Goal: Information Seeking & Learning: Compare options

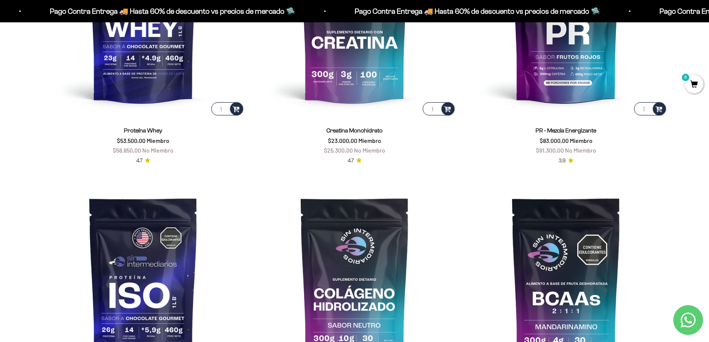
scroll to position [447, 0]
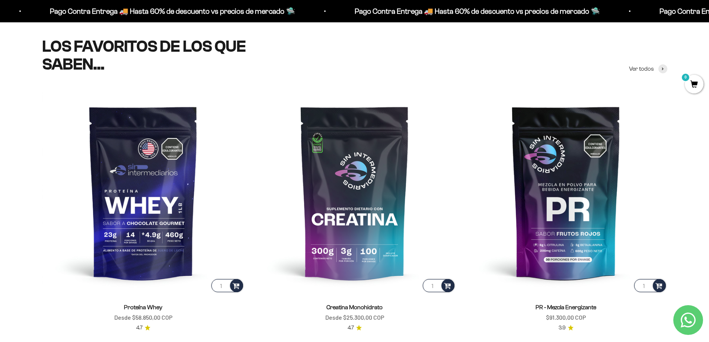
scroll to position [372, 0]
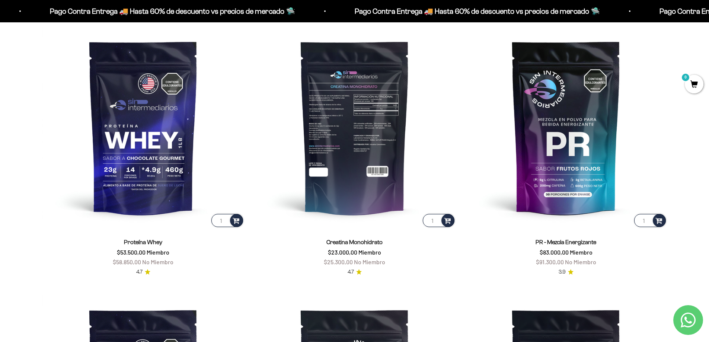
click at [379, 123] on img at bounding box center [354, 127] width 202 height 202
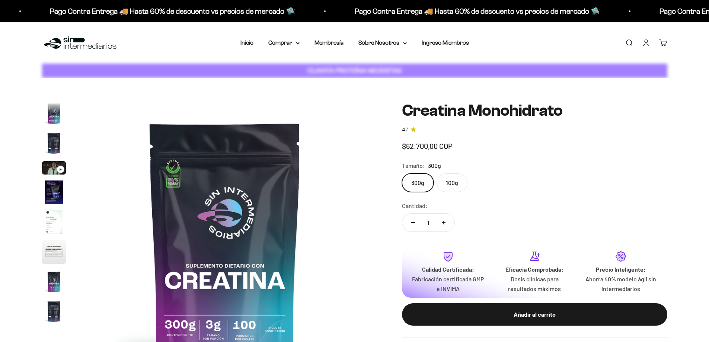
scroll to position [31, 0]
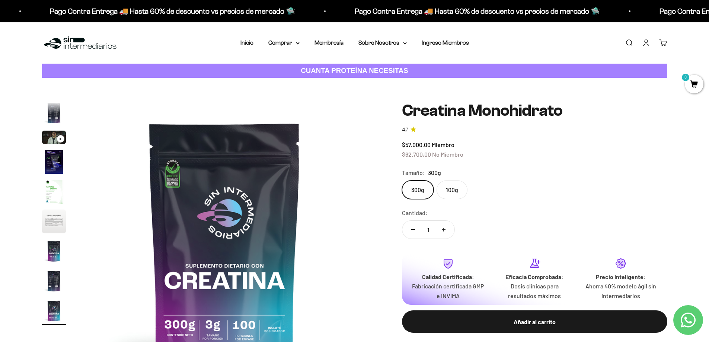
click at [456, 193] on label "100g" at bounding box center [452, 190] width 31 height 19
click at [402, 181] on input "100g" at bounding box center [402, 180] width 0 height 0
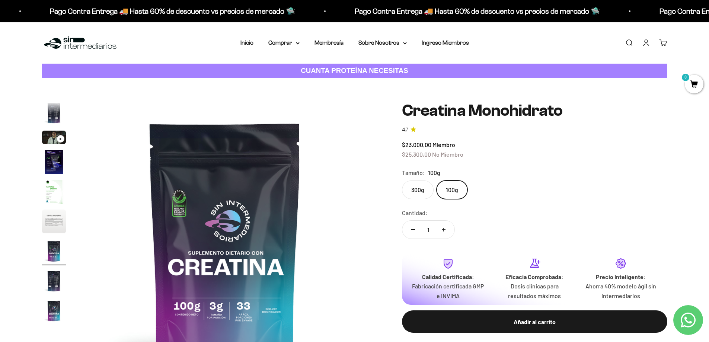
click at [415, 189] on label "300g" at bounding box center [418, 190] width 32 height 19
click at [402, 181] on input "300g" at bounding box center [402, 180] width 0 height 0
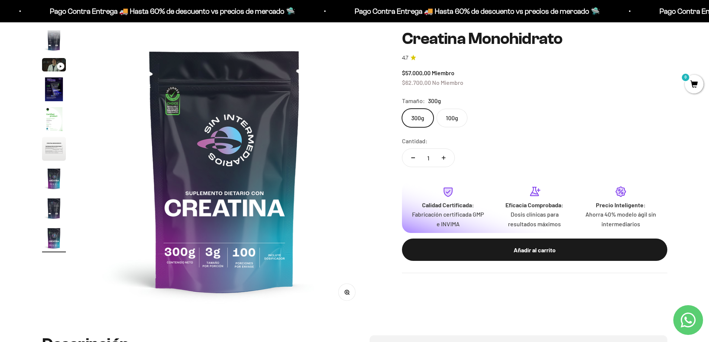
scroll to position [74, 0]
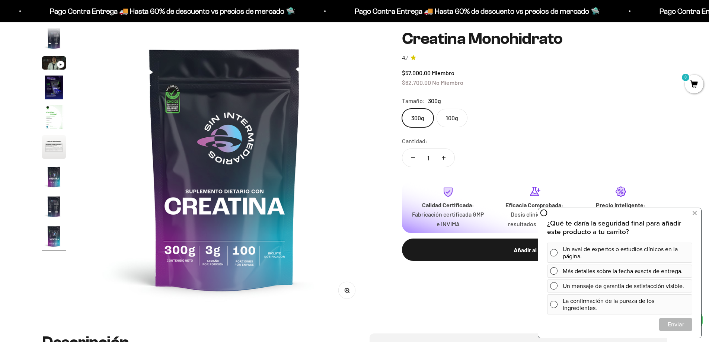
click at [58, 156] on img "Ir al artículo 6" at bounding box center [54, 147] width 24 height 24
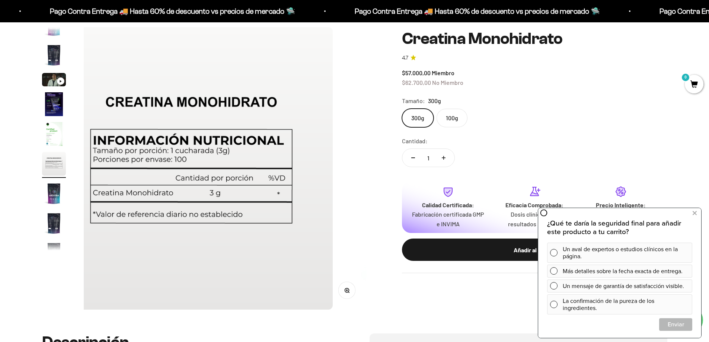
scroll to position [0, 1458]
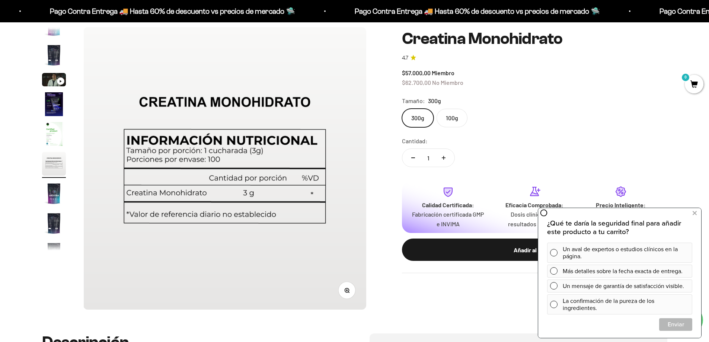
click at [43, 58] on img "Ir al artículo 2" at bounding box center [54, 55] width 24 height 24
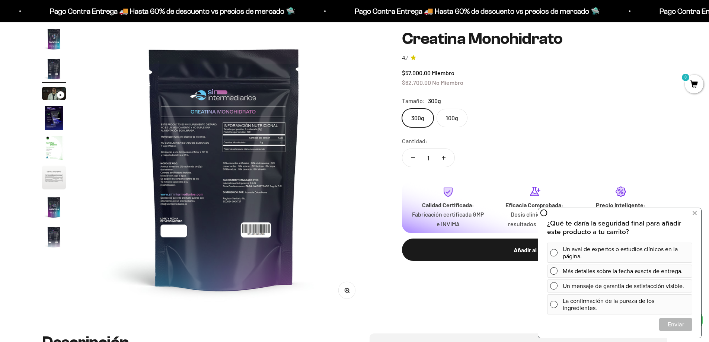
scroll to position [0, 291]
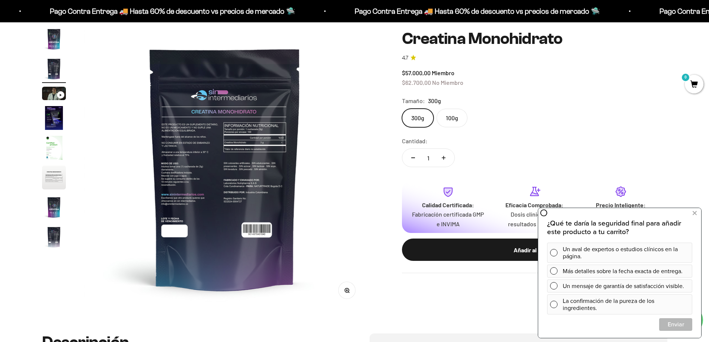
click at [51, 94] on img "Ir al artículo 3" at bounding box center [54, 93] width 24 height 13
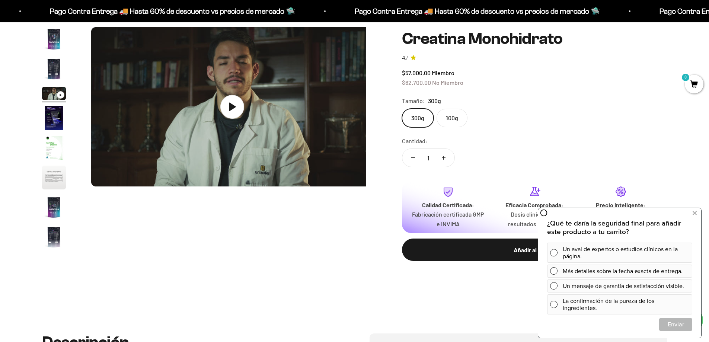
scroll to position [0, 583]
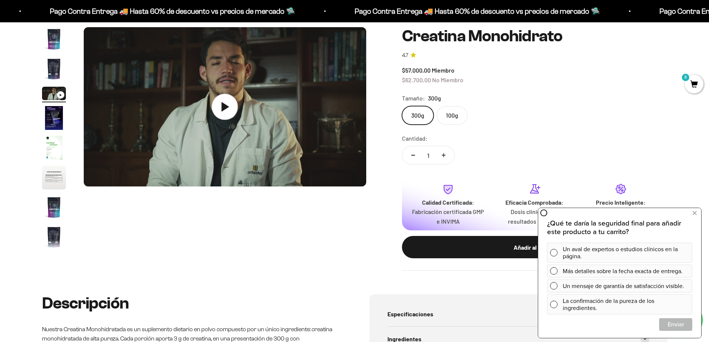
click at [221, 113] on icon at bounding box center [225, 107] width 26 height 26
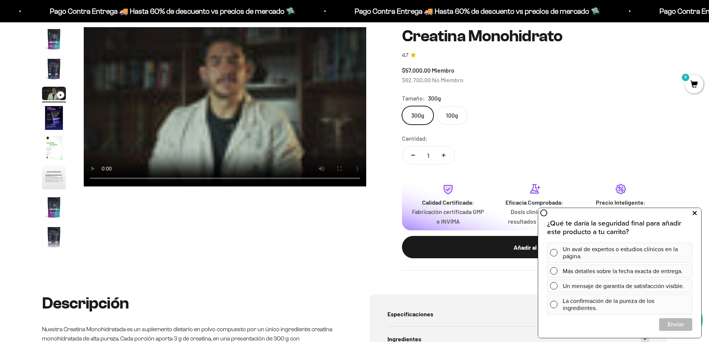
click at [693, 214] on icon at bounding box center [695, 213] width 4 height 10
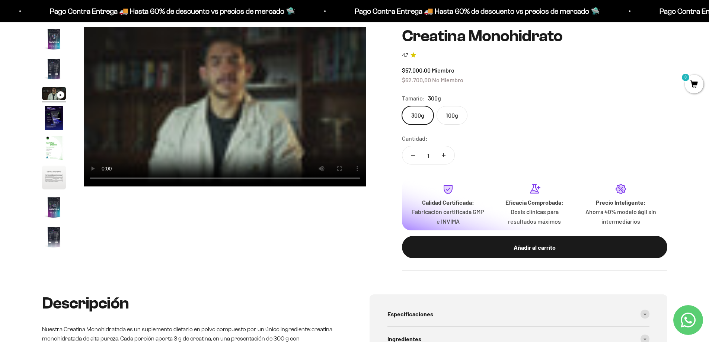
click at [581, 112] on div "300g 100g" at bounding box center [534, 115] width 265 height 19
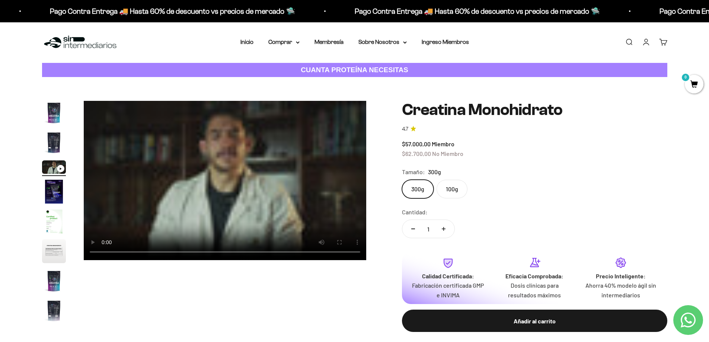
scroll to position [0, 0]
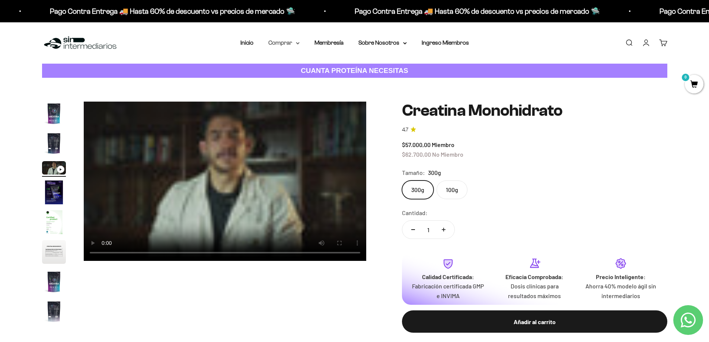
click at [280, 41] on summary "Comprar" at bounding box center [283, 43] width 31 height 10
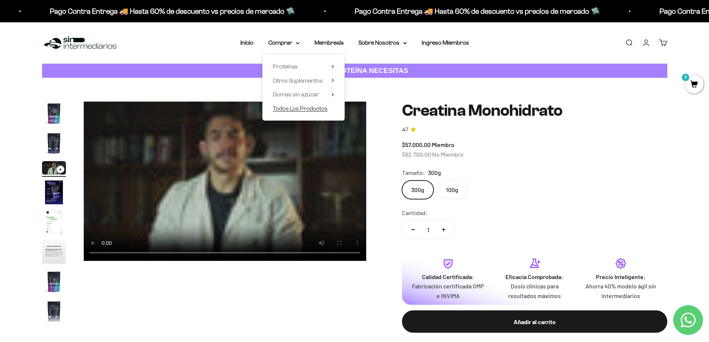
click at [291, 106] on span "Todos Los Productos" at bounding box center [300, 108] width 55 height 6
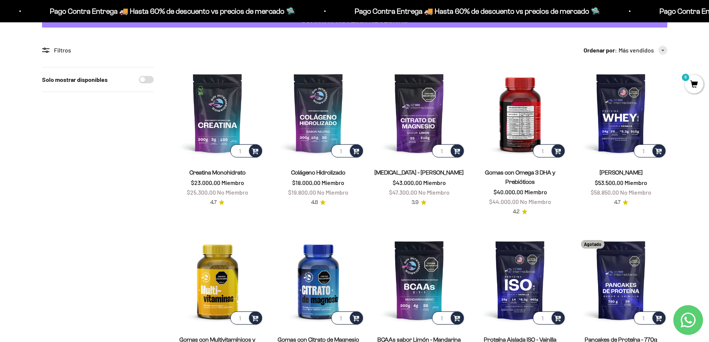
scroll to position [37, 0]
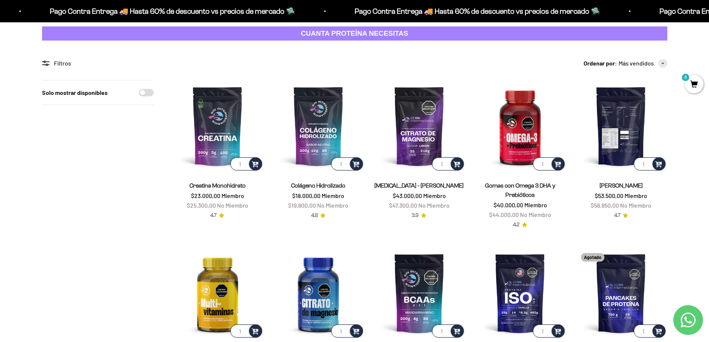
click at [624, 136] on img at bounding box center [621, 126] width 92 height 92
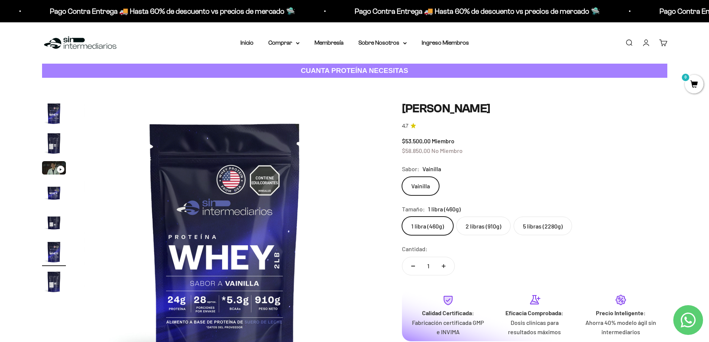
scroll to position [0, 1458]
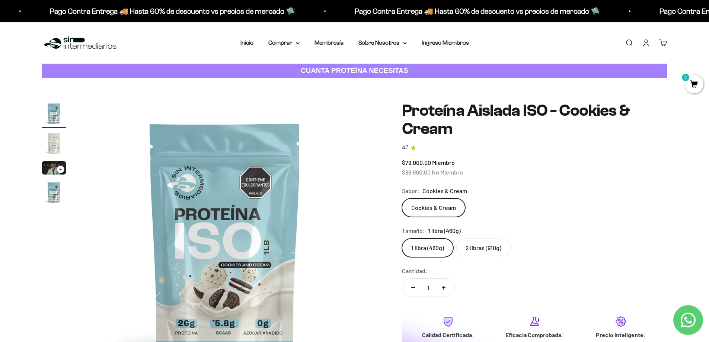
click at [472, 246] on label "2 libras (910g)" at bounding box center [483, 248] width 54 height 19
click at [402, 239] on input "2 libras (910g)" at bounding box center [402, 238] width 0 height 0
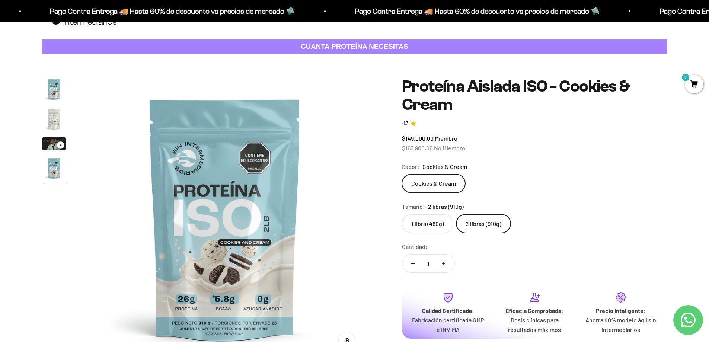
scroll to position [37, 0]
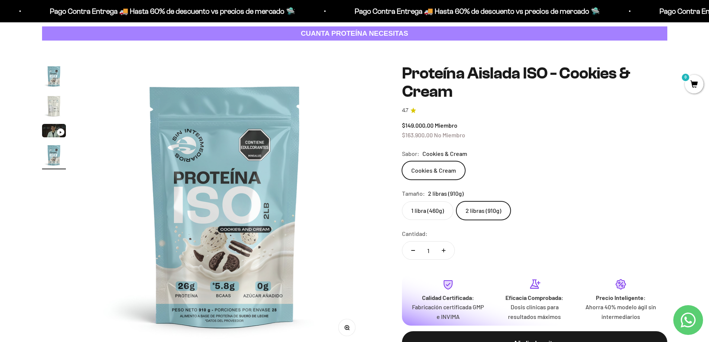
click at [47, 133] on img "Ir al artículo 3" at bounding box center [54, 130] width 24 height 13
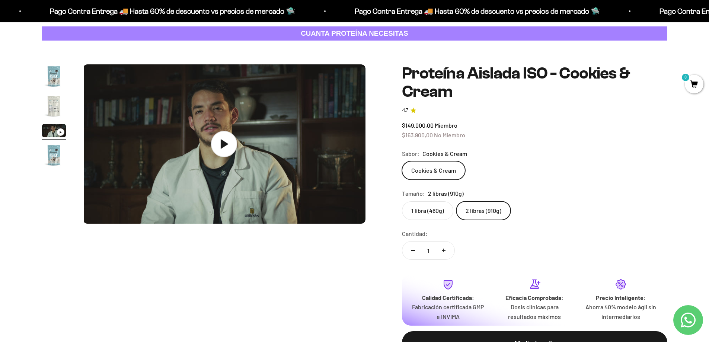
scroll to position [0, 583]
click at [228, 144] on icon at bounding box center [225, 143] width 7 height 9
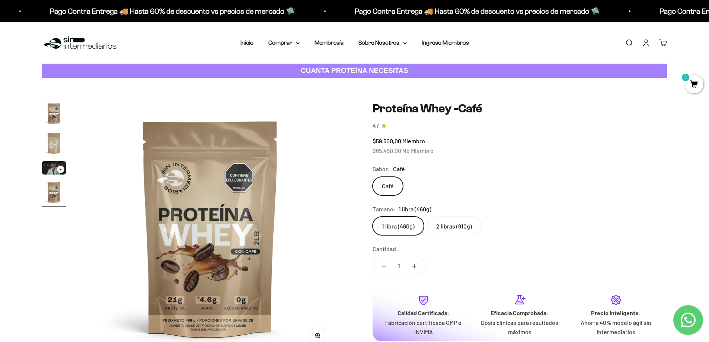
scroll to position [0, 786]
click at [454, 225] on label "2 libras (910g)" at bounding box center [454, 226] width 54 height 19
click at [373, 217] on input "2 libras (910g)" at bounding box center [372, 216] width 0 height 0
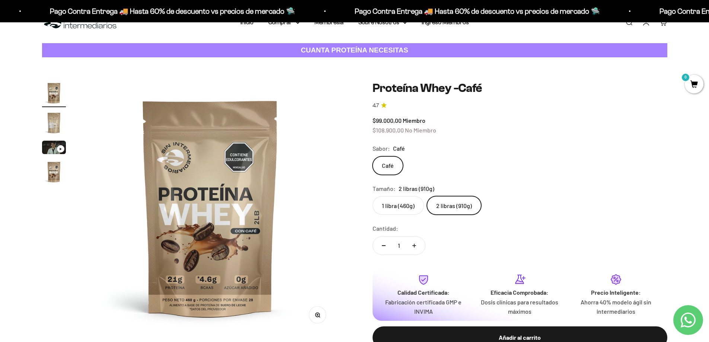
scroll to position [37, 0]
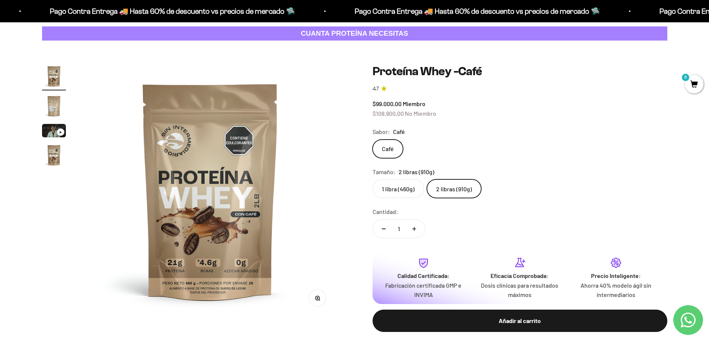
click at [41, 132] on div "Zoom Ir al artículo 1 Ir al artículo 2 Ir al artículo 3 Ir al artículo 4 Proteí…" at bounding box center [354, 205] width 709 height 328
click at [48, 131] on img "Ir al artículo 3" at bounding box center [54, 130] width 24 height 13
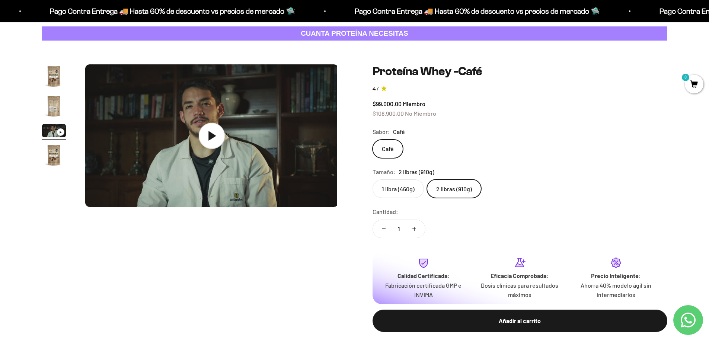
scroll to position [0, 524]
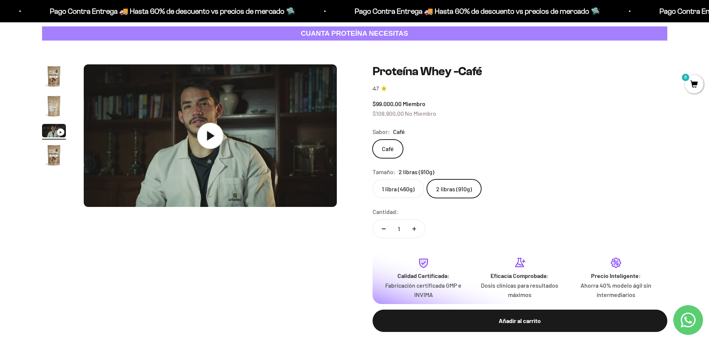
click at [209, 134] on icon at bounding box center [210, 135] width 7 height 9
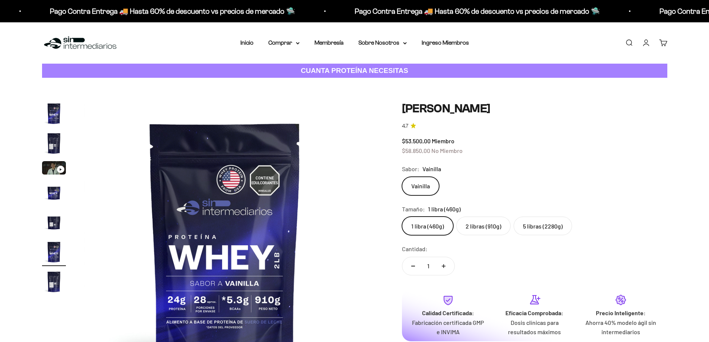
scroll to position [0, 1458]
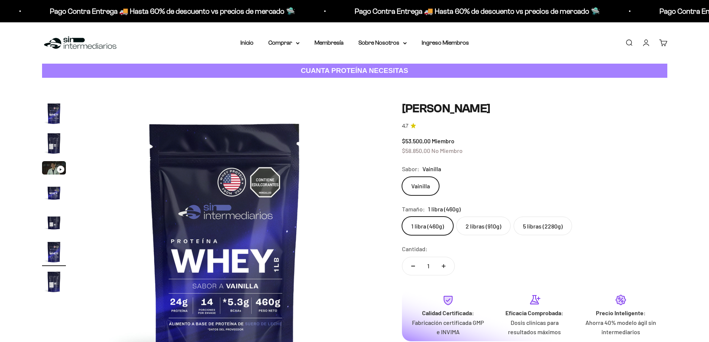
click at [493, 221] on label "2 libras (910g)" at bounding box center [483, 226] width 54 height 19
click at [402, 217] on input "2 libras (910g)" at bounding box center [402, 216] width 0 height 0
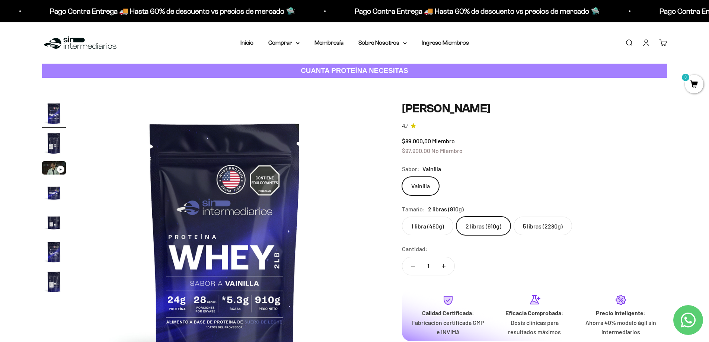
click at [492, 224] on label "2 libras (910g)" at bounding box center [483, 226] width 54 height 19
click at [402, 217] on input "2 libras (910g)" at bounding box center [402, 216] width 0 height 0
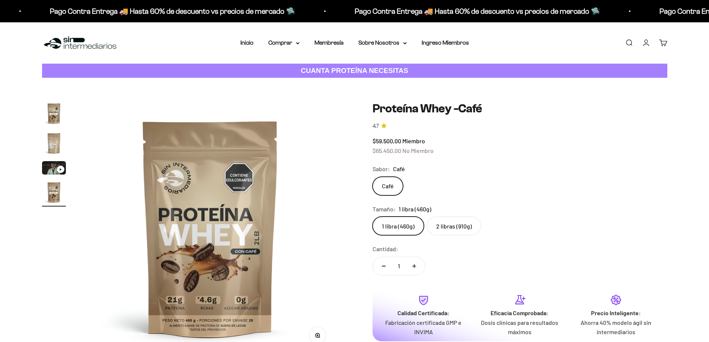
scroll to position [0, 786]
click at [279, 42] on summary "Comprar" at bounding box center [283, 43] width 31 height 10
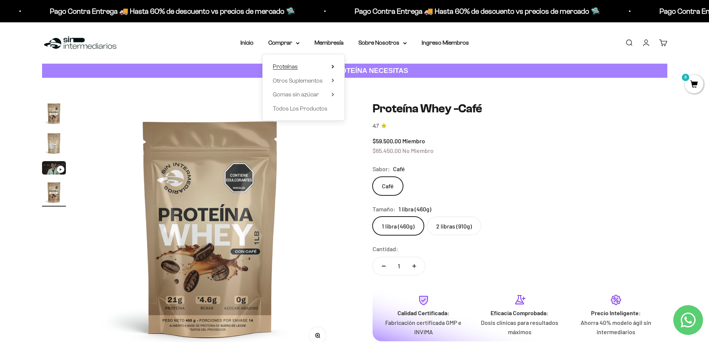
click at [288, 66] on span "Proteínas" at bounding box center [285, 66] width 25 height 6
click at [359, 80] on span "Whey" at bounding box center [362, 80] width 15 height 6
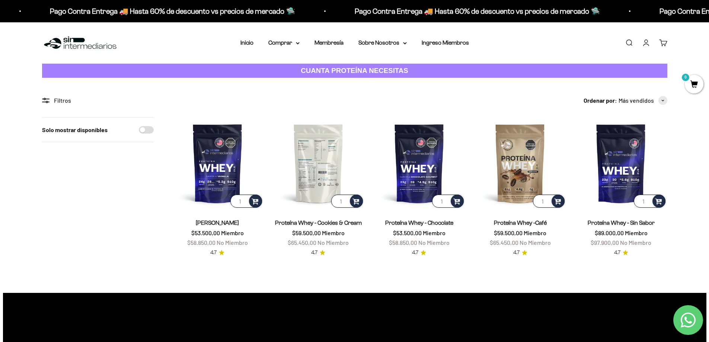
click at [318, 165] on img at bounding box center [318, 163] width 92 height 92
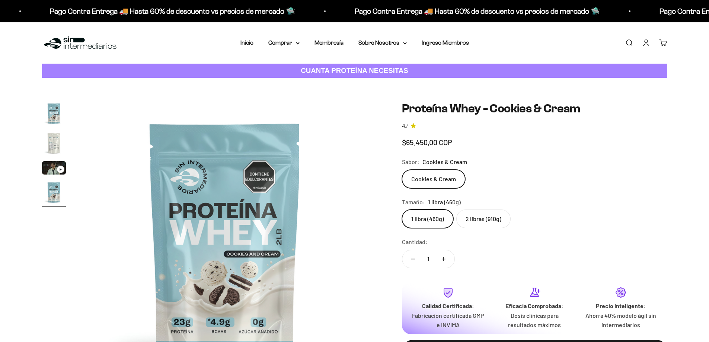
scroll to position [0, 875]
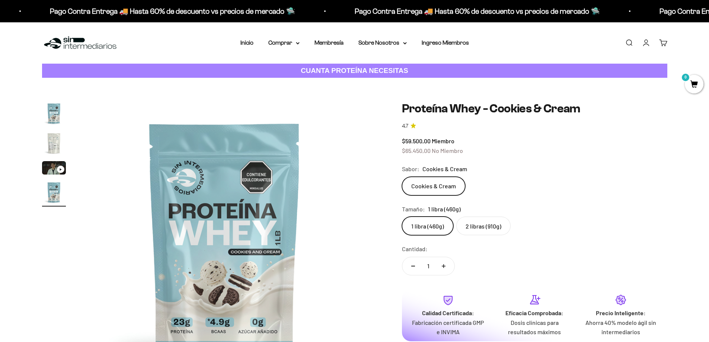
click at [477, 223] on label "2 libras (910g)" at bounding box center [483, 226] width 54 height 19
click at [402, 217] on input "2 libras (910g)" at bounding box center [402, 216] width 0 height 0
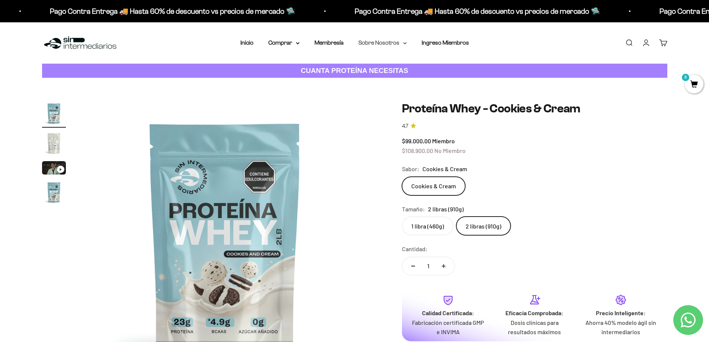
click at [379, 41] on summary "Sobre Nosotros" at bounding box center [382, 43] width 48 height 10
click at [279, 39] on summary "Comprar" at bounding box center [283, 43] width 31 height 10
click at [314, 66] on summary "Proteínas" at bounding box center [303, 67] width 61 height 10
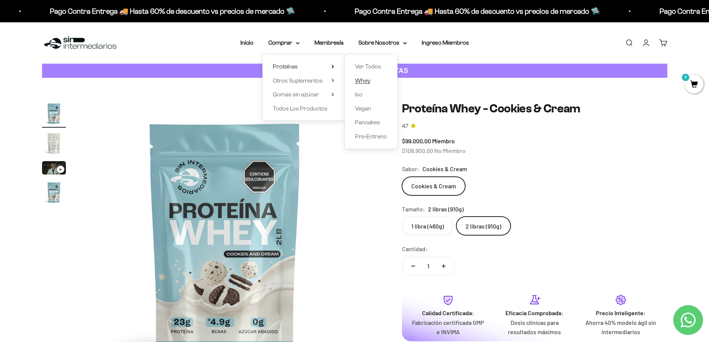
click at [361, 81] on span "Whey" at bounding box center [362, 80] width 15 height 6
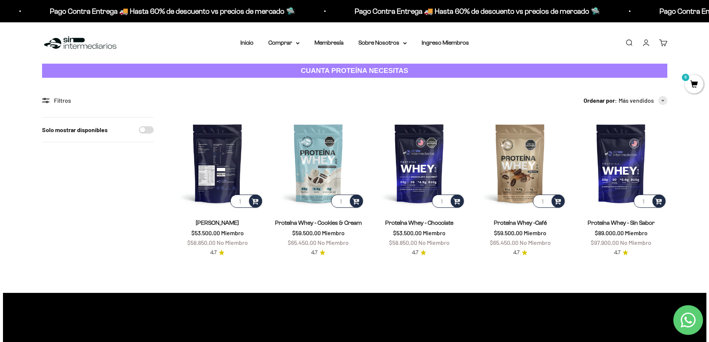
click at [219, 162] on img at bounding box center [218, 163] width 92 height 92
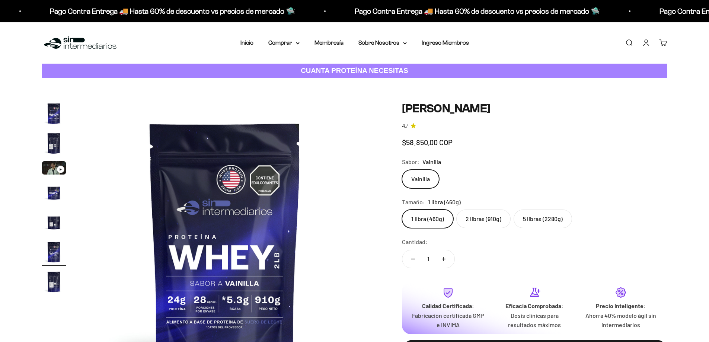
click at [540, 224] on label "5 libras (2280g)" at bounding box center [543, 219] width 58 height 19
click at [402, 210] on input "5 libras (2280g)" at bounding box center [402, 209] width 0 height 0
radio input "true"
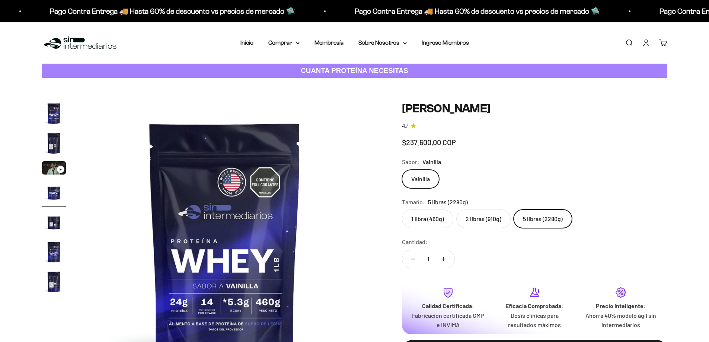
scroll to position [0, 875]
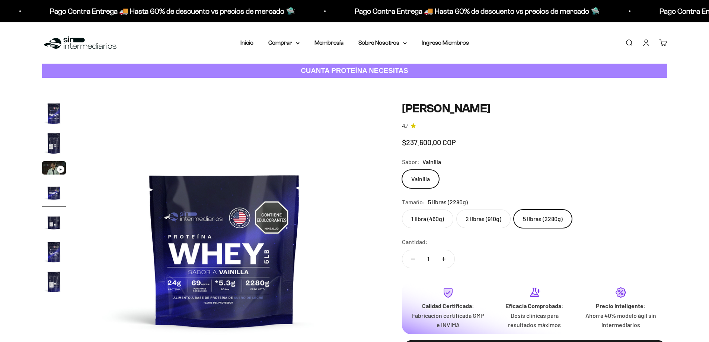
click at [537, 225] on label "5 libras (2280g)" at bounding box center [543, 219] width 58 height 19
click at [402, 210] on input "5 libras (2280g)" at bounding box center [402, 209] width 0 height 0
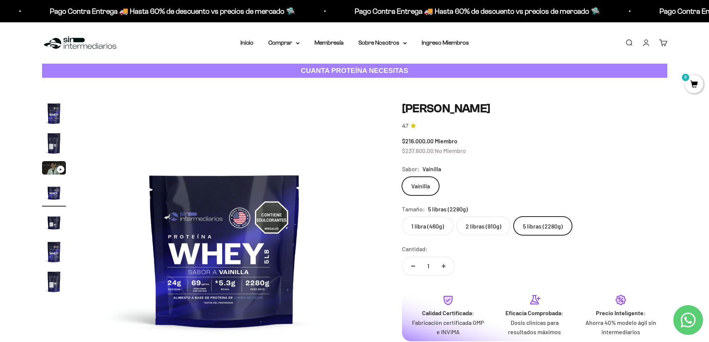
click at [537, 225] on label "5 libras (2280g)" at bounding box center [543, 226] width 58 height 19
click at [402, 217] on input "5 libras (2280g)" at bounding box center [402, 216] width 0 height 0
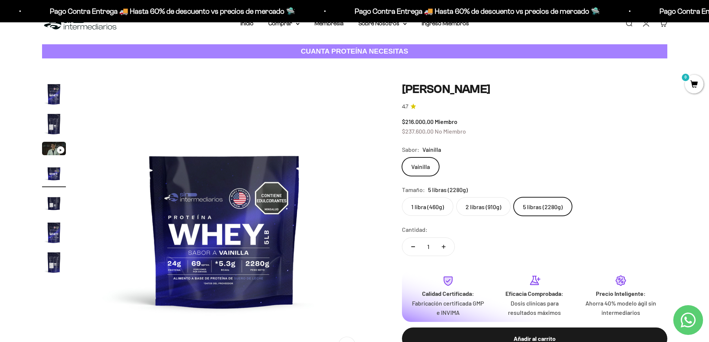
scroll to position [37, 0]
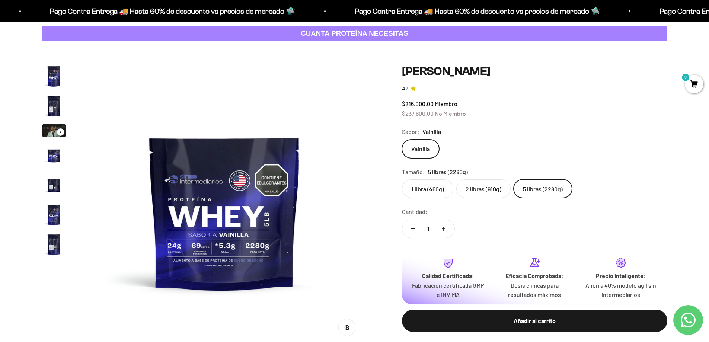
click at [62, 80] on img "Ir al artículo 1" at bounding box center [54, 76] width 24 height 24
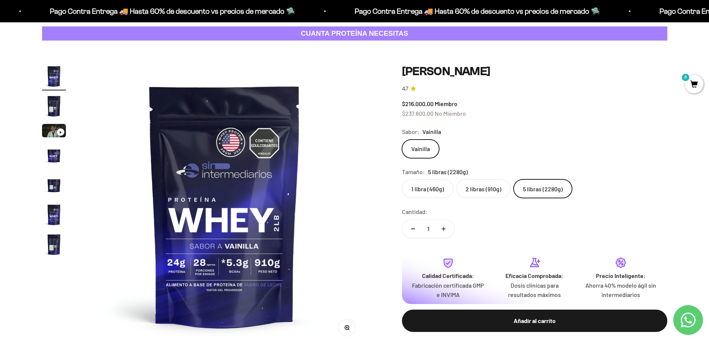
scroll to position [0, 0]
click at [52, 218] on img "Ir al artículo 6" at bounding box center [54, 215] width 24 height 24
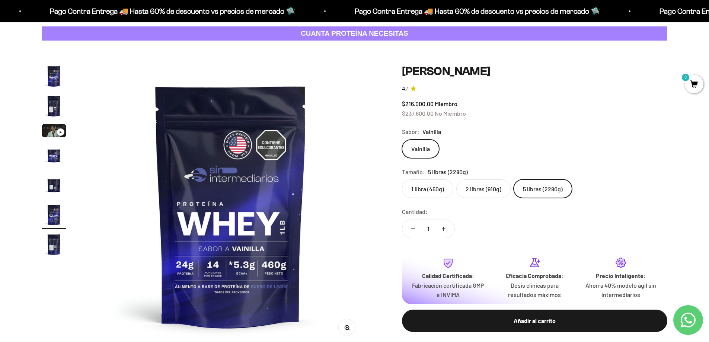
scroll to position [0, 1458]
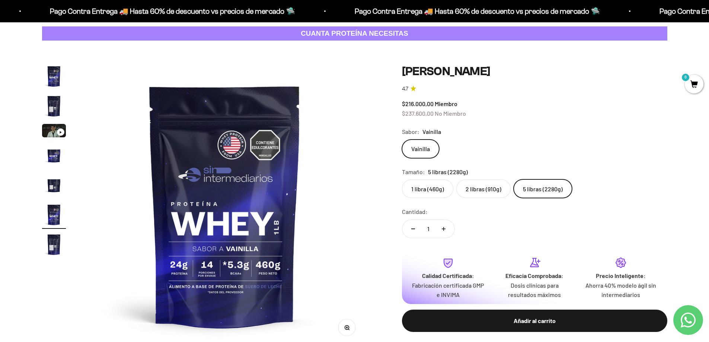
click at [52, 232] on page-dots at bounding box center [54, 161] width 24 height 194
click at [52, 235] on img "Ir al artículo 7" at bounding box center [54, 245] width 24 height 24
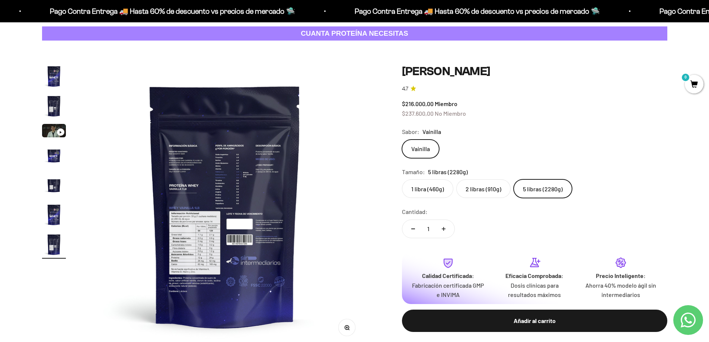
click at [61, 187] on img "Ir al artículo 5" at bounding box center [54, 185] width 24 height 24
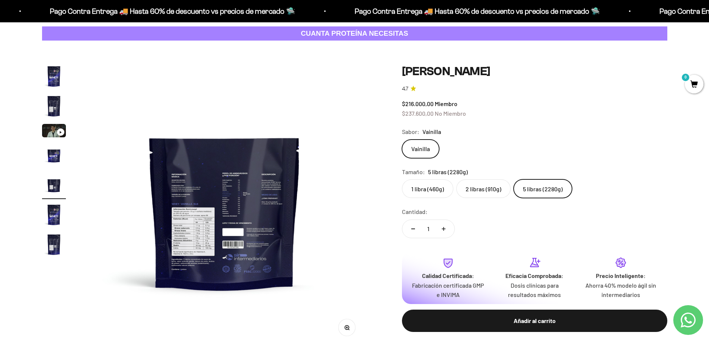
click at [57, 162] on img "Ir al artículo 4" at bounding box center [54, 155] width 24 height 24
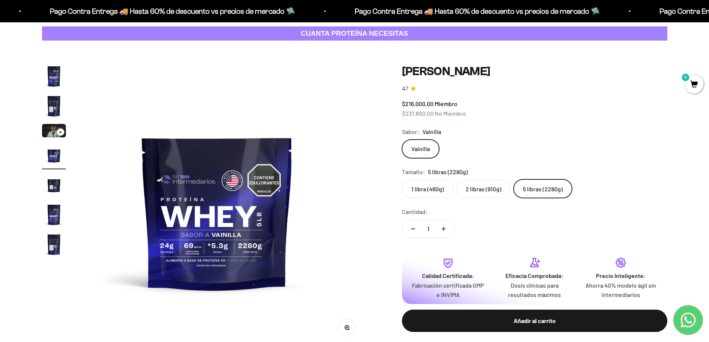
scroll to position [0, 875]
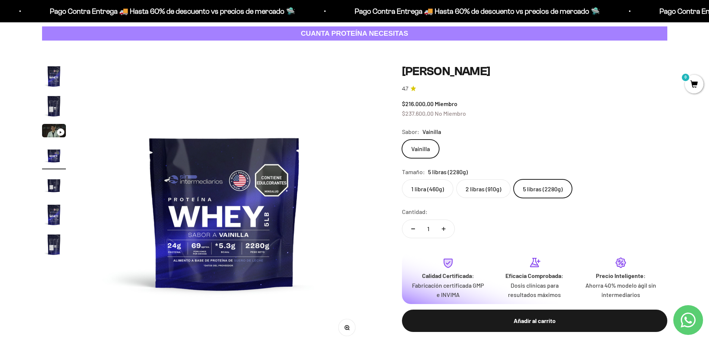
click at [51, 111] on img "Ir al artículo 2" at bounding box center [54, 106] width 24 height 24
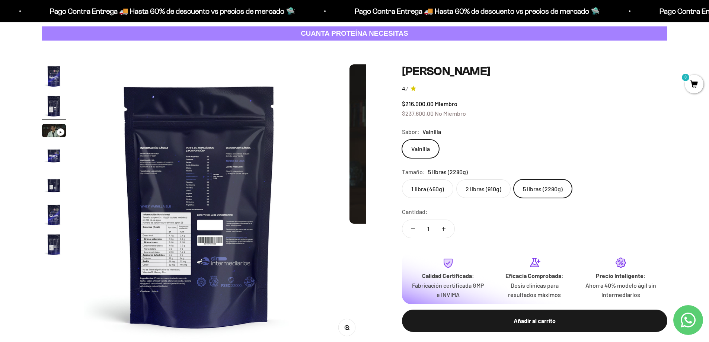
scroll to position [0, 291]
